Goal: Information Seeking & Learning: Learn about a topic

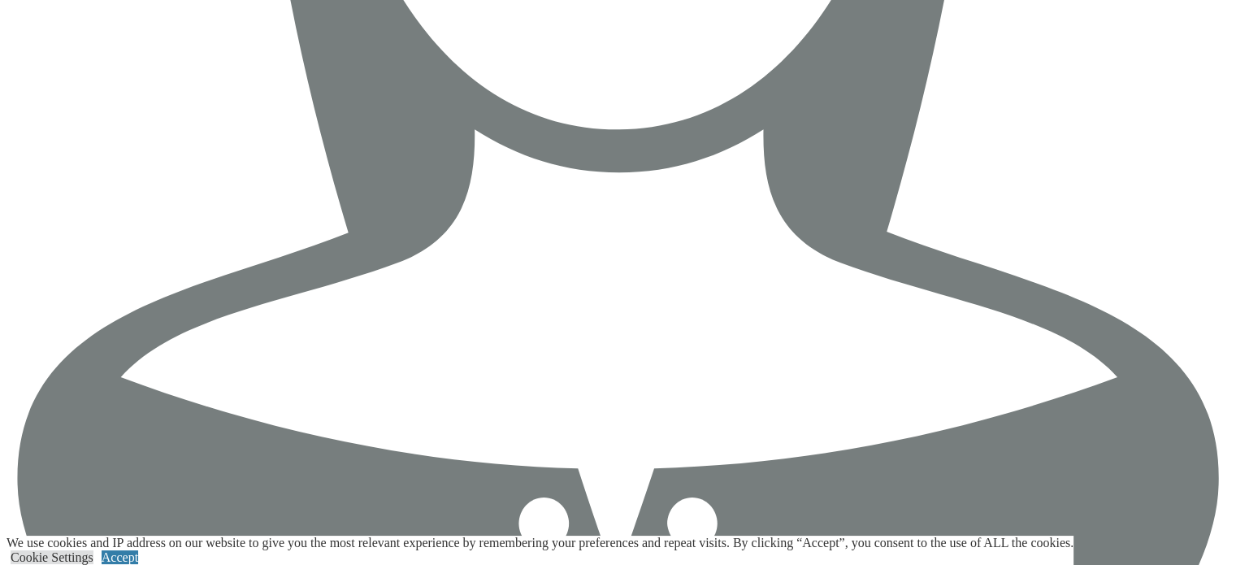
scroll to position [5941, 0]
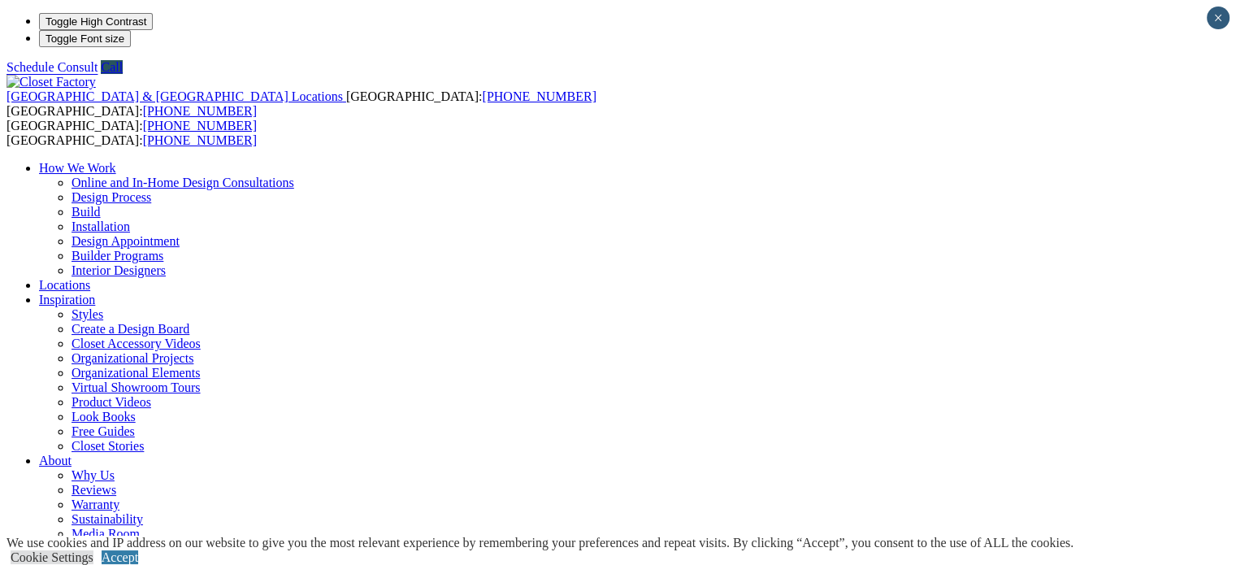
scroll to position [244, 0]
